Goal: Task Accomplishment & Management: Manage account settings

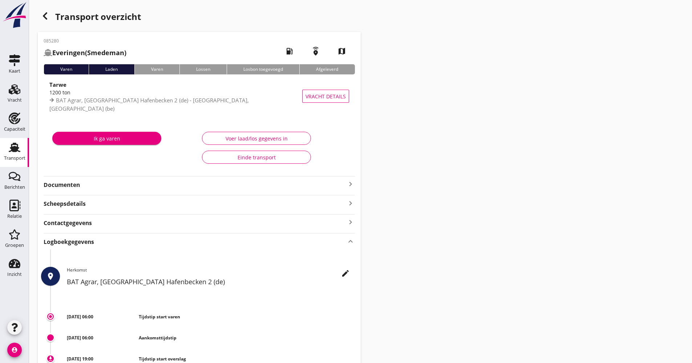
click at [19, 163] on link "Transport Transport" at bounding box center [14, 152] width 29 height 29
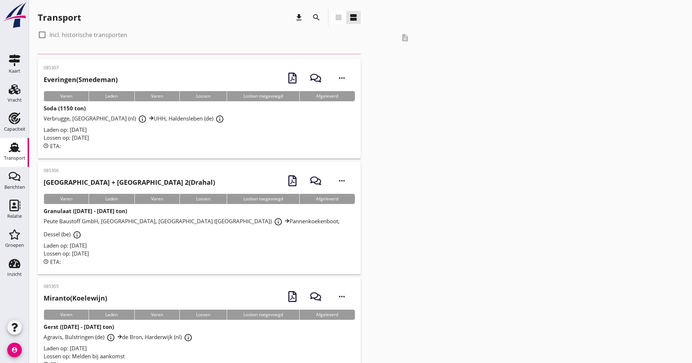
click at [320, 18] on icon "search" at bounding box center [316, 17] width 9 height 9
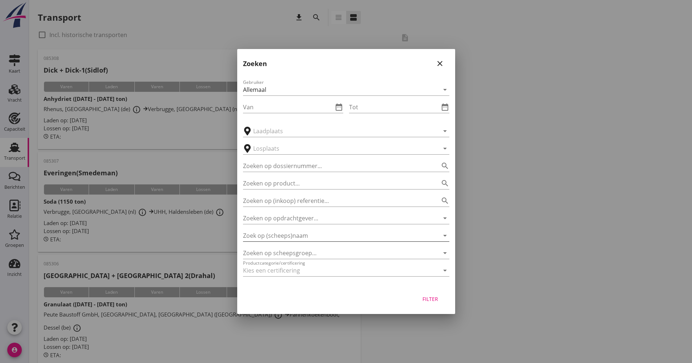
click at [326, 235] on input "Zoek op (scheeps)naam" at bounding box center [336, 236] width 186 height 12
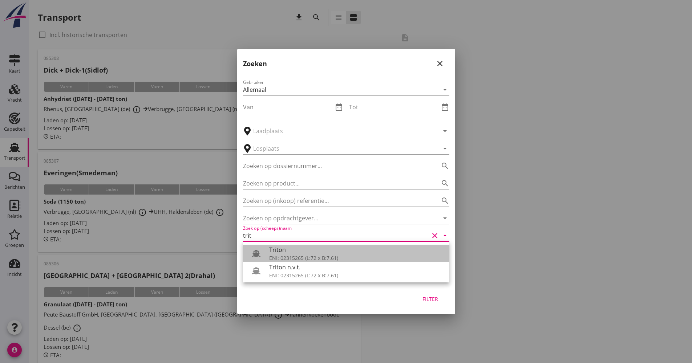
click at [283, 252] on div "Triton" at bounding box center [356, 249] width 174 height 9
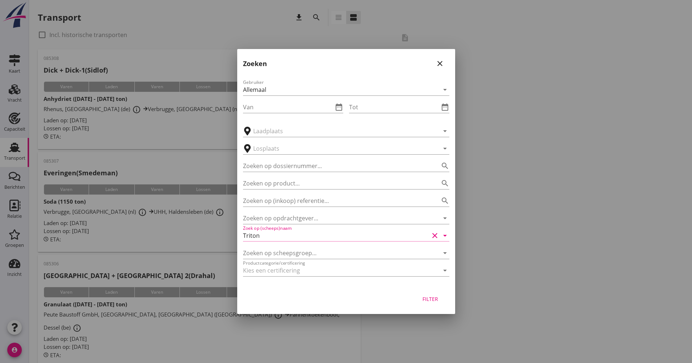
click at [438, 304] on button "Filter" at bounding box center [430, 298] width 32 height 13
type input "Triton"
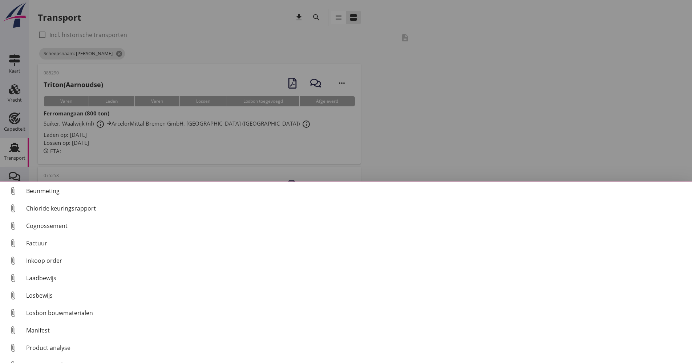
click at [492, 143] on div at bounding box center [346, 181] width 692 height 363
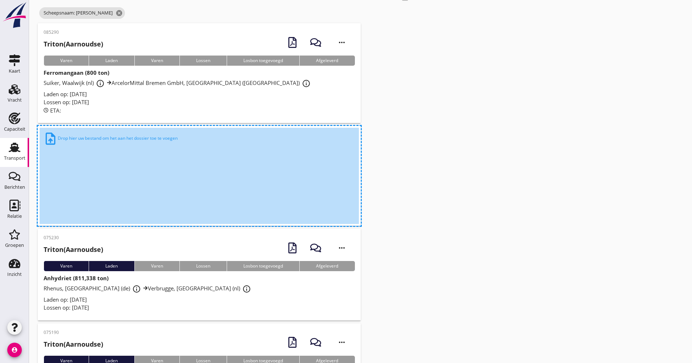
scroll to position [109, 0]
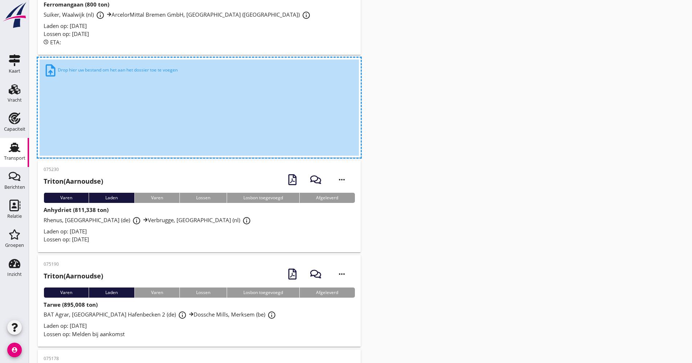
drag, startPoint x: 472, startPoint y: 224, endPoint x: 468, endPoint y: 225, distance: 4.3
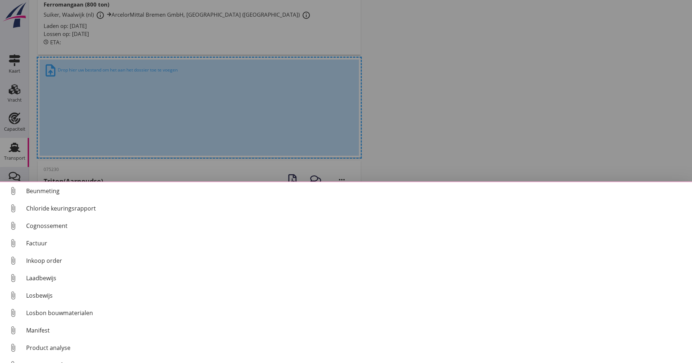
drag, startPoint x: 532, startPoint y: 122, endPoint x: 513, endPoint y: 123, distance: 18.6
click at [529, 122] on div at bounding box center [346, 181] width 692 height 363
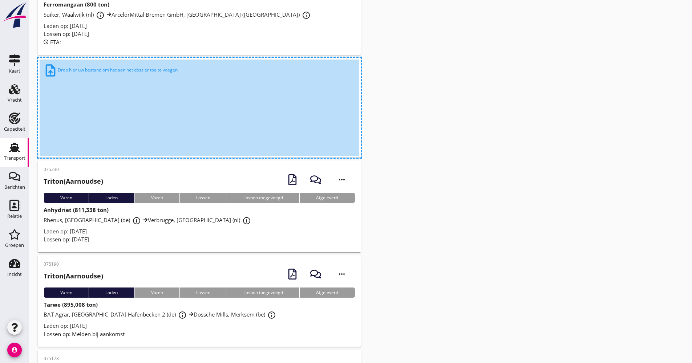
click at [277, 21] on div "Ferromangaan (800 ton) Suiker, Waalwijk (nl) info_outline ArcelorMittal Bremen …" at bounding box center [199, 23] width 311 height 46
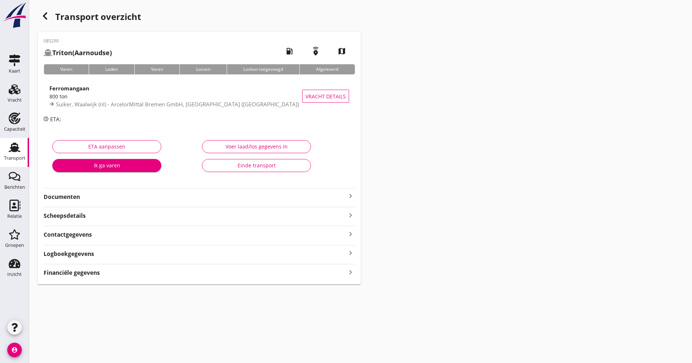
click at [37, 19] on div "Transport overzicht 085290 Triton (Aarnoudse) local_gas_station emergency_share…" at bounding box center [360, 146] width 663 height 293
click at [45, 18] on use "button" at bounding box center [45, 15] width 4 height 7
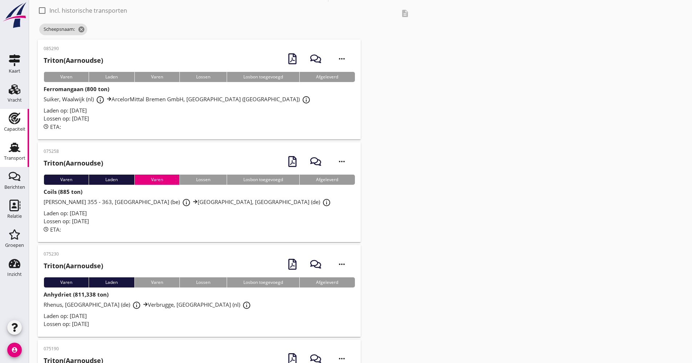
scroll to position [36, 0]
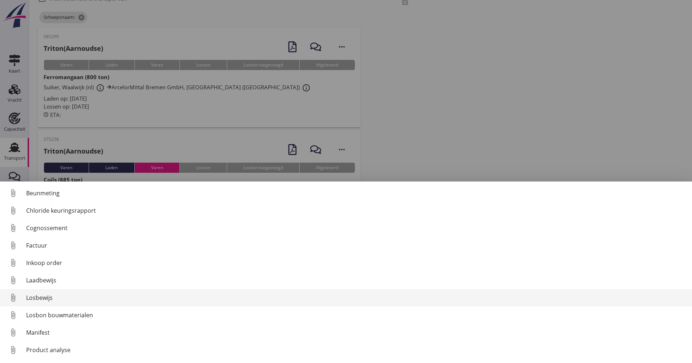
click at [43, 298] on div "Losbewijs" at bounding box center [356, 297] width 660 height 9
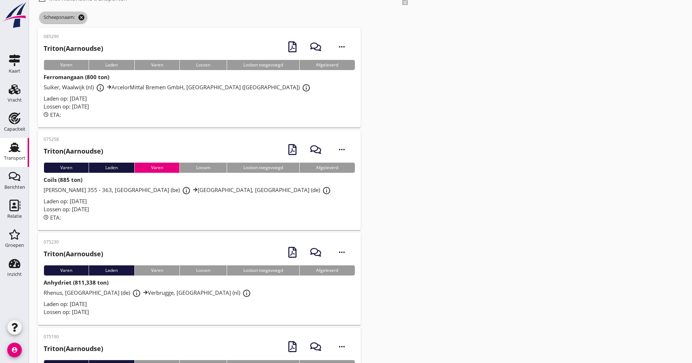
click at [81, 18] on icon "cancel" at bounding box center [81, 17] width 7 height 7
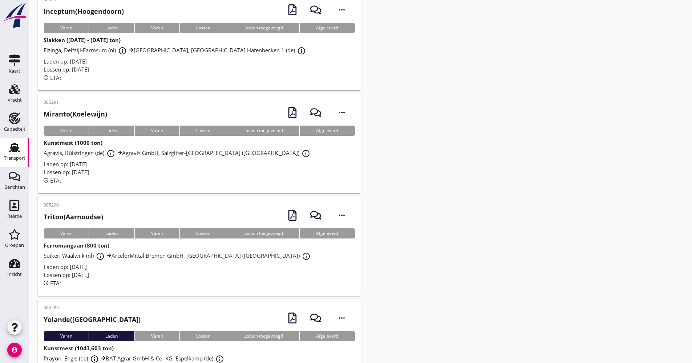
scroll to position [1653, 0]
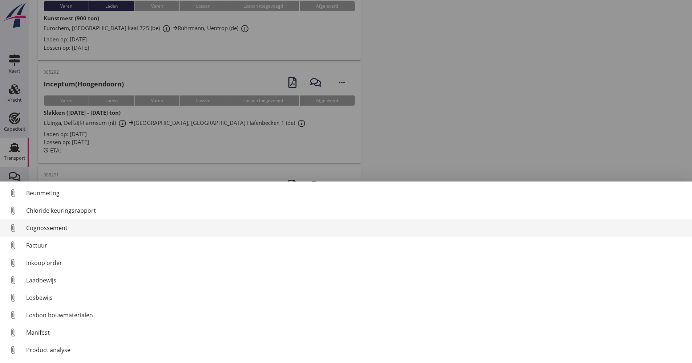
click at [50, 230] on div "Cognossement" at bounding box center [356, 228] width 660 height 9
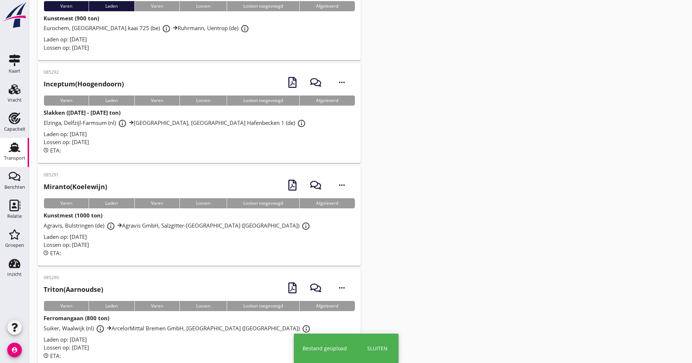
click at [121, 241] on div "Lossen op: [DATE]" at bounding box center [199, 245] width 311 height 8
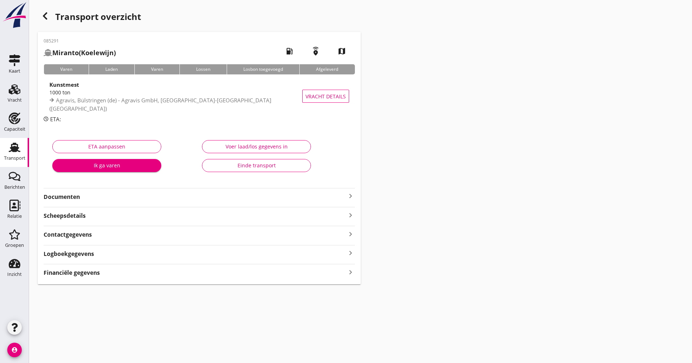
click at [108, 196] on strong "Documenten" at bounding box center [195, 197] width 302 height 8
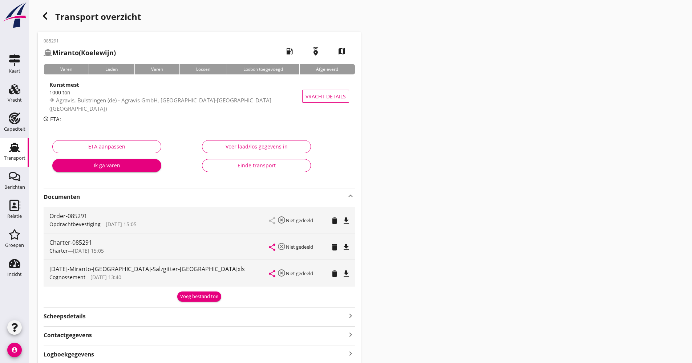
click at [108, 196] on strong "Documenten" at bounding box center [195, 197] width 302 height 8
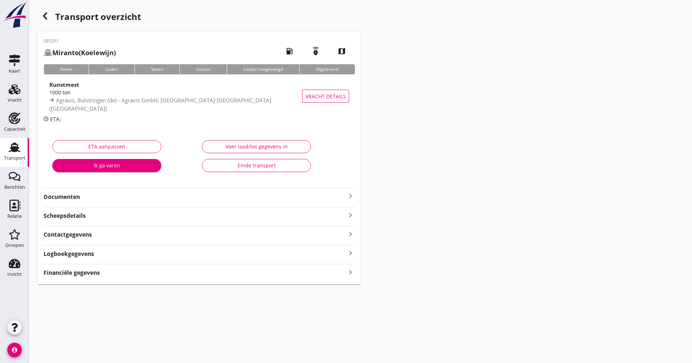
click at [111, 256] on div "Logboekgegevens keyboard_arrow_right" at bounding box center [199, 253] width 311 height 10
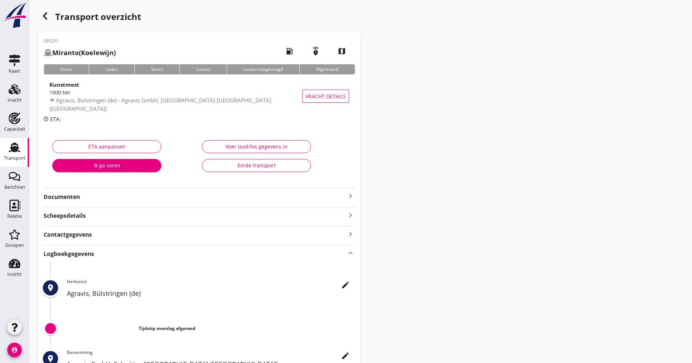
click at [349, 282] on icon "edit" at bounding box center [345, 285] width 9 height 9
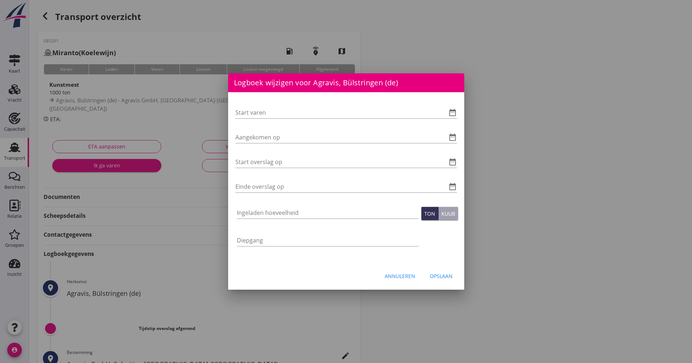
click at [458, 114] on div "Start varen date_range Aangekomen op date_range Start overslag op date_range Ei…" at bounding box center [346, 177] width 236 height 171
click at [456, 115] on icon "date_range" at bounding box center [452, 112] width 9 height 9
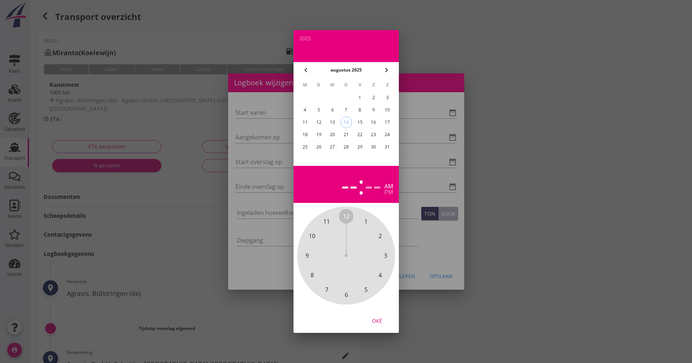
click at [344, 122] on div "14" at bounding box center [345, 122] width 11 height 11
click at [353, 196] on div "--" at bounding box center [349, 184] width 17 height 25
drag, startPoint x: 350, startPoint y: 210, endPoint x: 347, endPoint y: 294, distance: 84.7
click at [347, 296] on div "12 1 2 3 4 5 6 7 8 9 10 11" at bounding box center [346, 256] width 98 height 98
click at [346, 213] on span "00" at bounding box center [346, 216] width 7 height 9
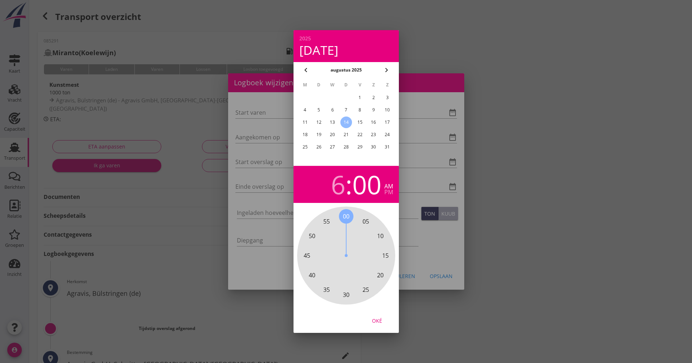
click at [384, 316] on button "Oké" at bounding box center [377, 320] width 32 height 13
type input "[DATE] 06:00"
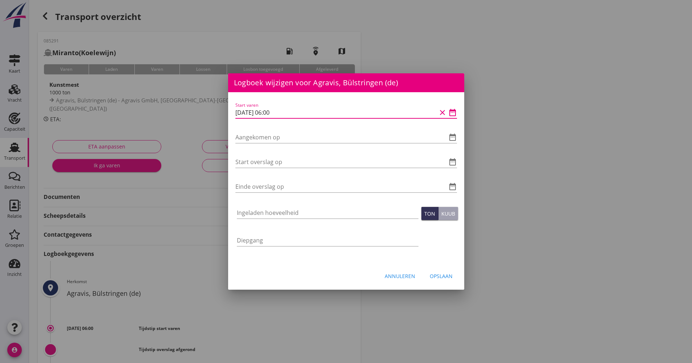
drag, startPoint x: 291, startPoint y: 115, endPoint x: 224, endPoint y: 115, distance: 66.5
click at [224, 115] on div "Logboek wijzigen voor Agravis GmbH, Salzgitter-[GEOGRAPHIC_DATA] (de) Start var…" at bounding box center [346, 242] width 692 height 485
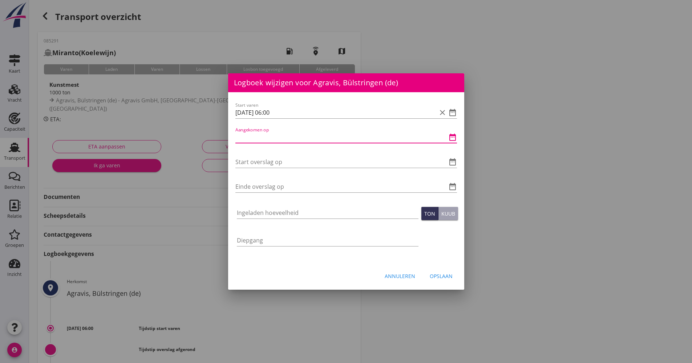
paste input "[DATE] 06:00"
type input "[DATE] 06:00"
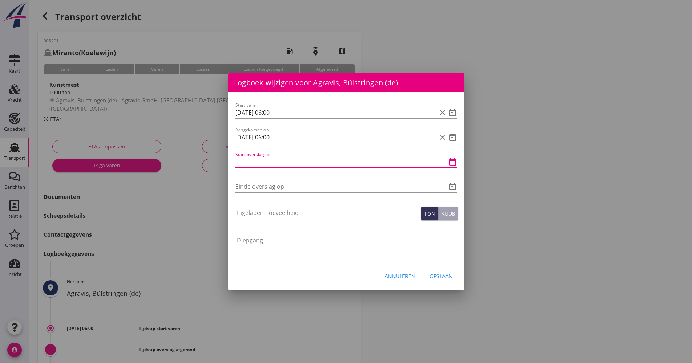
paste input "[DATE] 06:00"
type input "[DATE] 06:00"
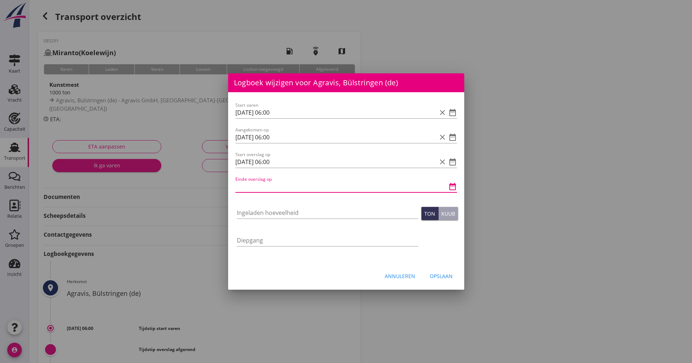
paste input "[DATE] 06:00"
drag, startPoint x: 271, startPoint y: 186, endPoint x: 268, endPoint y: 180, distance: 6.5
click at [267, 183] on input "[DATE] 06:00" at bounding box center [335, 187] width 201 height 12
type input "[DATE] 13:00"
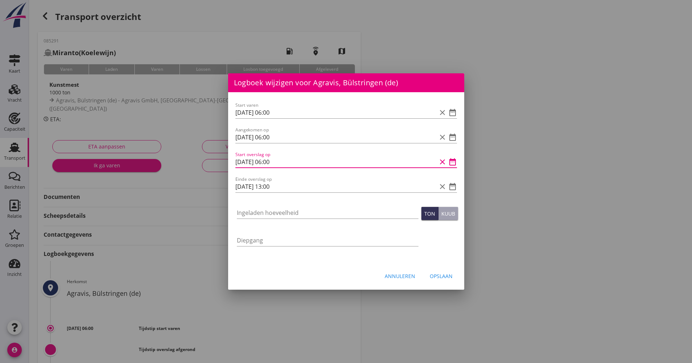
click at [273, 163] on input "[DATE] 06:00" at bounding box center [335, 162] width 201 height 12
type input "[DATE] 07:00"
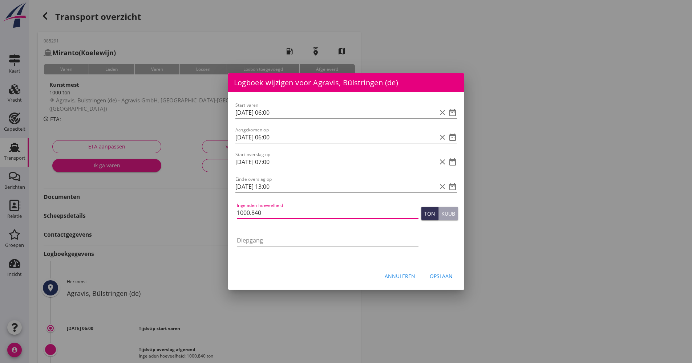
type input "1000.840"
click at [444, 280] on button "Opslaan" at bounding box center [441, 275] width 34 height 13
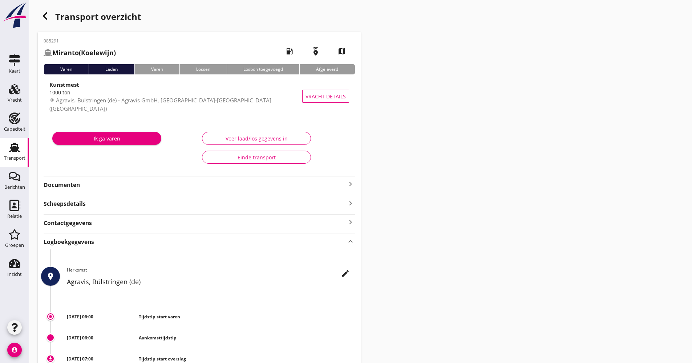
click at [16, 151] on use at bounding box center [15, 147] width 12 height 9
